Goal: Find specific page/section: Find specific page/section

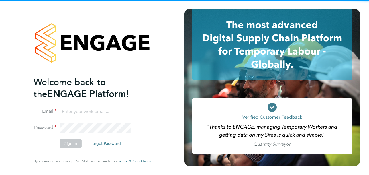
click at [72, 113] on input at bounding box center [95, 112] width 71 height 10
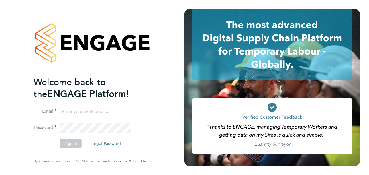
paste input "newbusiness@paystream.co.uk"
type input "newbusiness@paystream.co.uk"
click at [73, 143] on button "Sign In" at bounding box center [71, 143] width 22 height 9
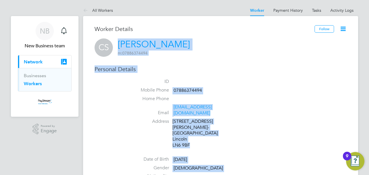
drag, startPoint x: 198, startPoint y: 88, endPoint x: 117, endPoint y: 50, distance: 90.5
copy div "[PERSON_NAME] m: 07886374494 Personal Details ID Mobile Phone [PHONE_NUMBER] Ho…"
